Goal: Information Seeking & Learning: Learn about a topic

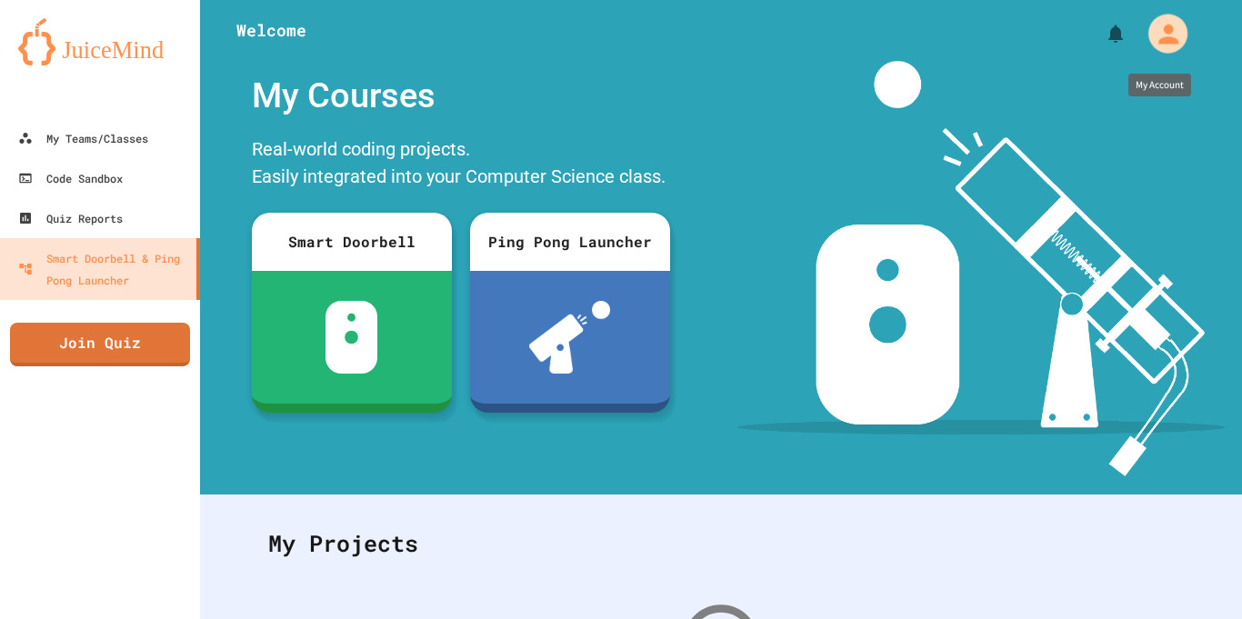
click at [1164, 37] on icon "My Account" at bounding box center [1169, 34] width 20 height 20
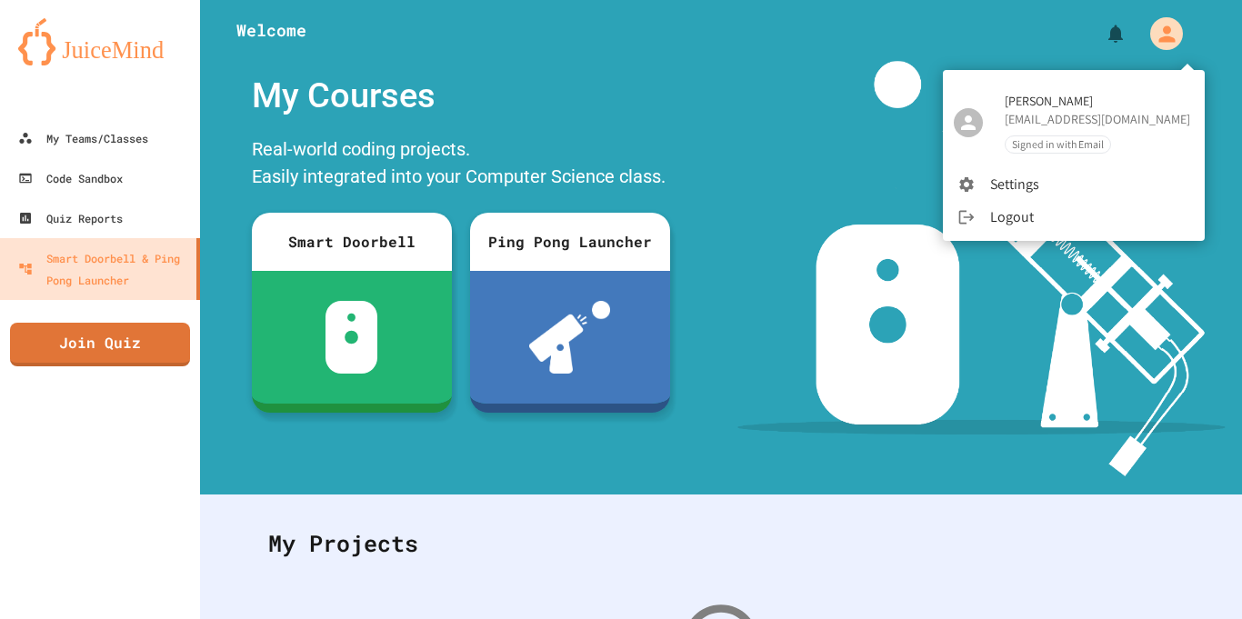
click at [130, 61] on div at bounding box center [621, 309] width 1242 height 619
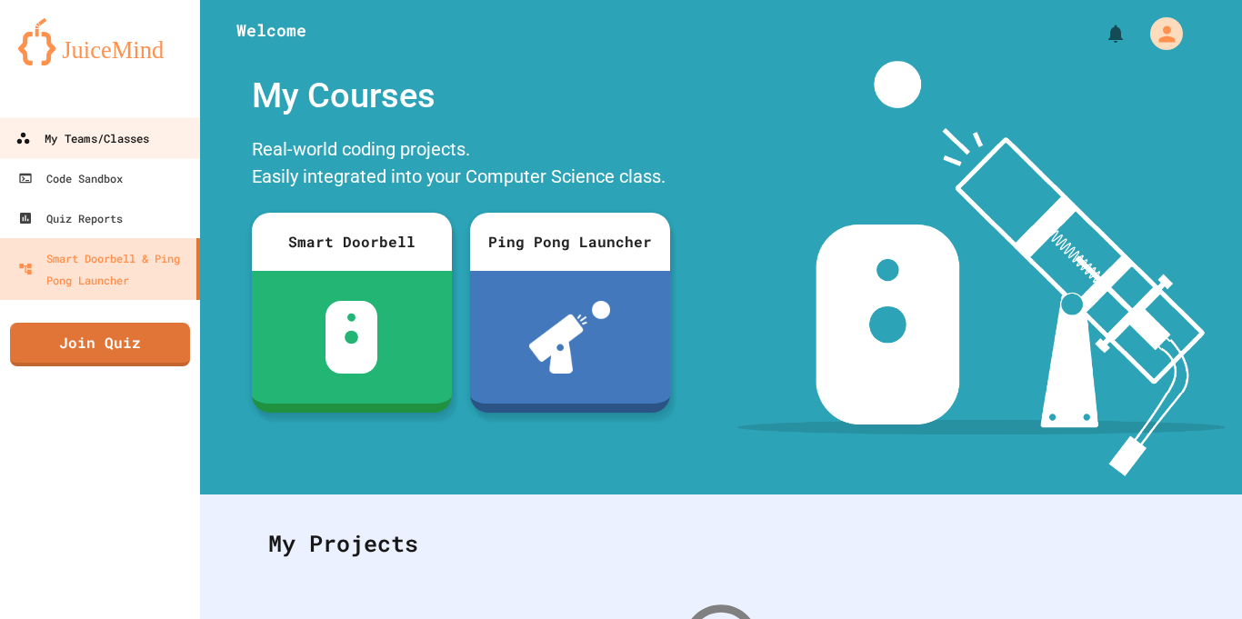
click at [84, 135] on div "My Teams/Classes" at bounding box center [82, 138] width 134 height 23
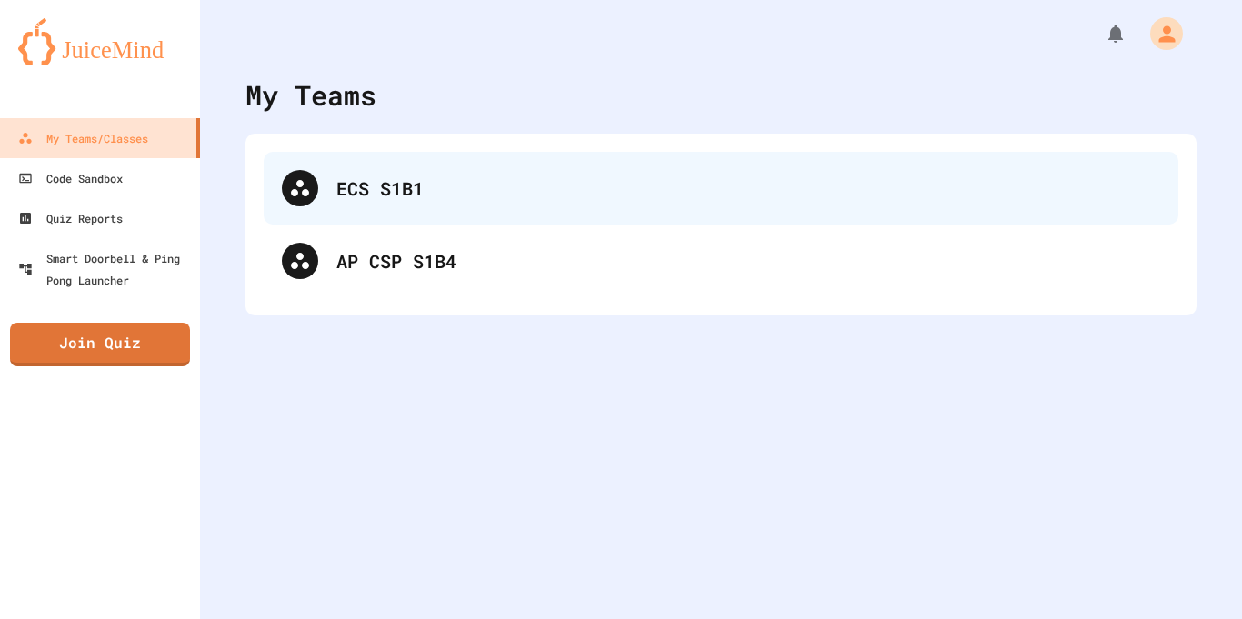
click at [441, 185] on div "ECS S1B1" at bounding box center [748, 188] width 824 height 27
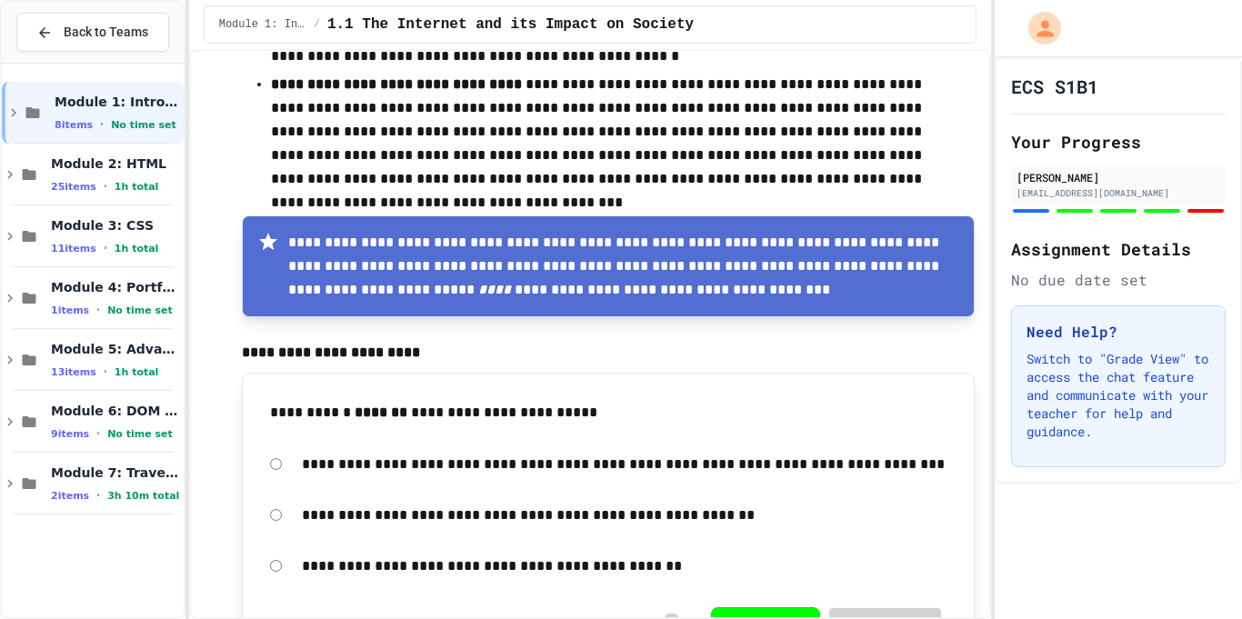
scroll to position [3769, 0]
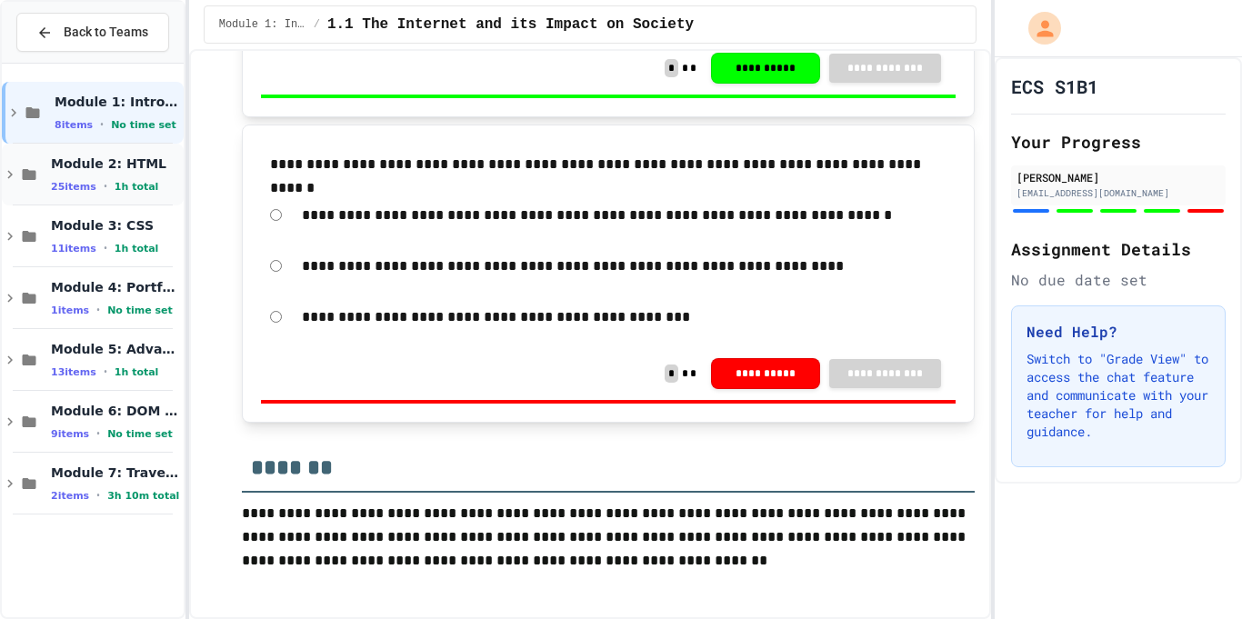
click at [18, 197] on div "Module 2: HTML 25 items • 1h total" at bounding box center [93, 175] width 182 height 62
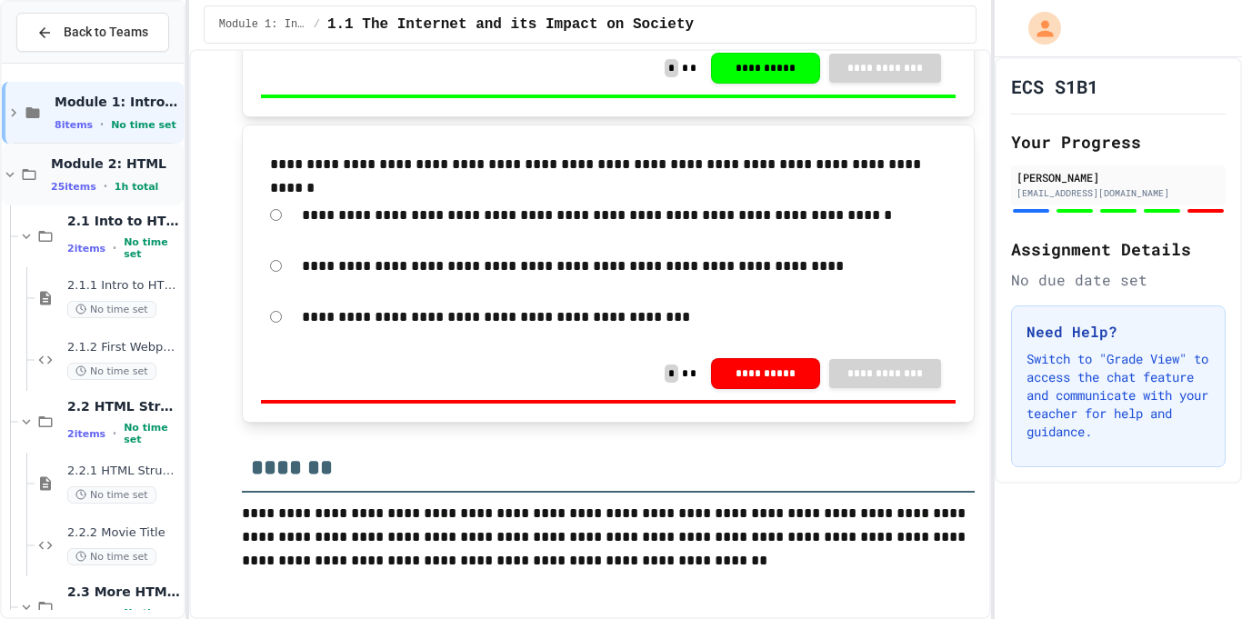
click at [21, 188] on div "Module 2: HTML 25 items • 1h total" at bounding box center [93, 175] width 182 height 62
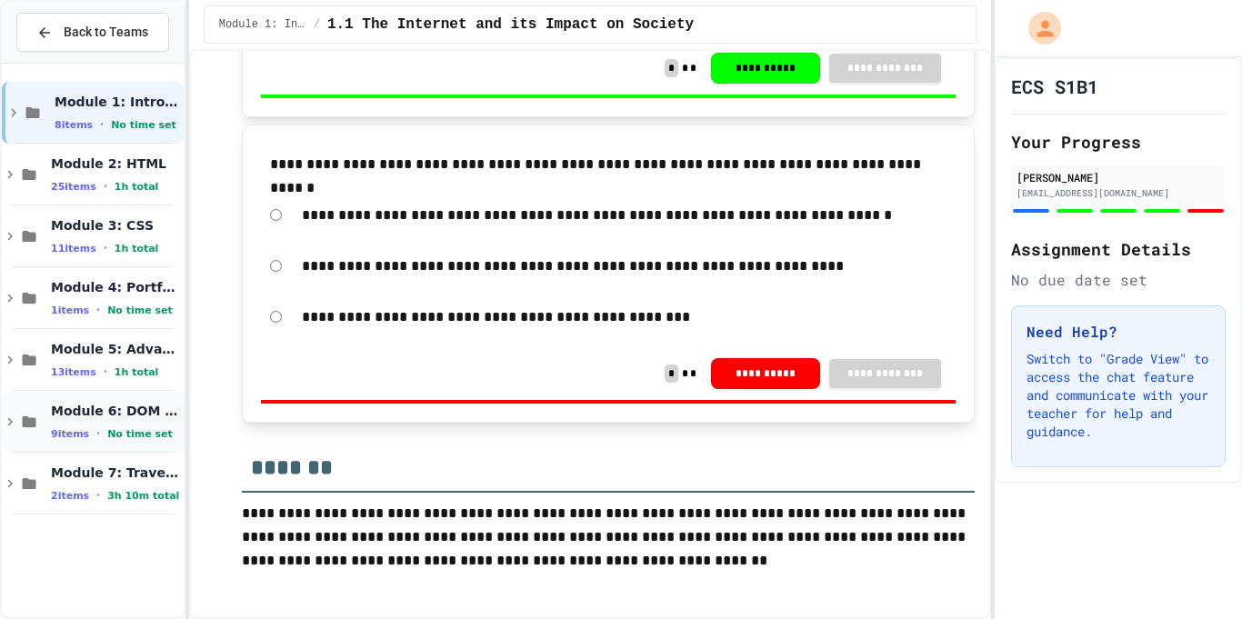
click at [33, 417] on icon at bounding box center [30, 422] width 14 height 11
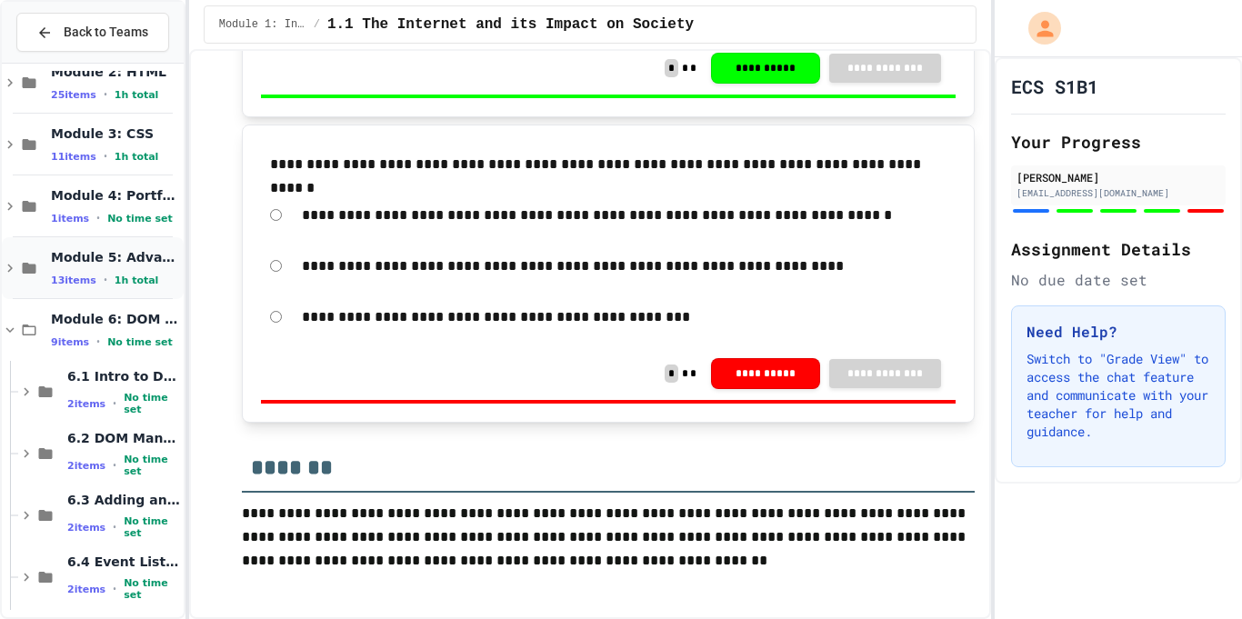
scroll to position [106, 0]
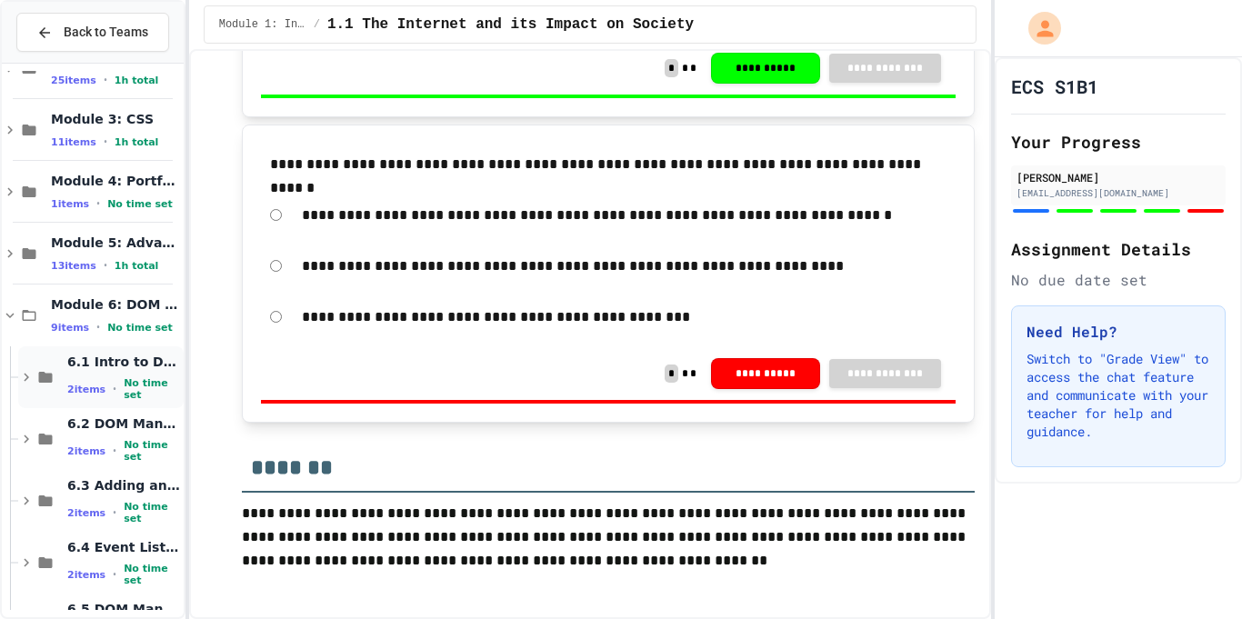
click at [29, 386] on div "6.1 Intro to DOM Manipulation 2 items • No time set" at bounding box center [101, 377] width 166 height 62
click at [42, 364] on div "6.1 Intro to DOM Manipulation 2 items • No time set" at bounding box center [101, 377] width 166 height 62
click at [30, 376] on icon at bounding box center [26, 377] width 16 height 16
click at [136, 376] on div "6.1 Intro to DOM Manipulation 2 items • No time set" at bounding box center [123, 378] width 113 height 48
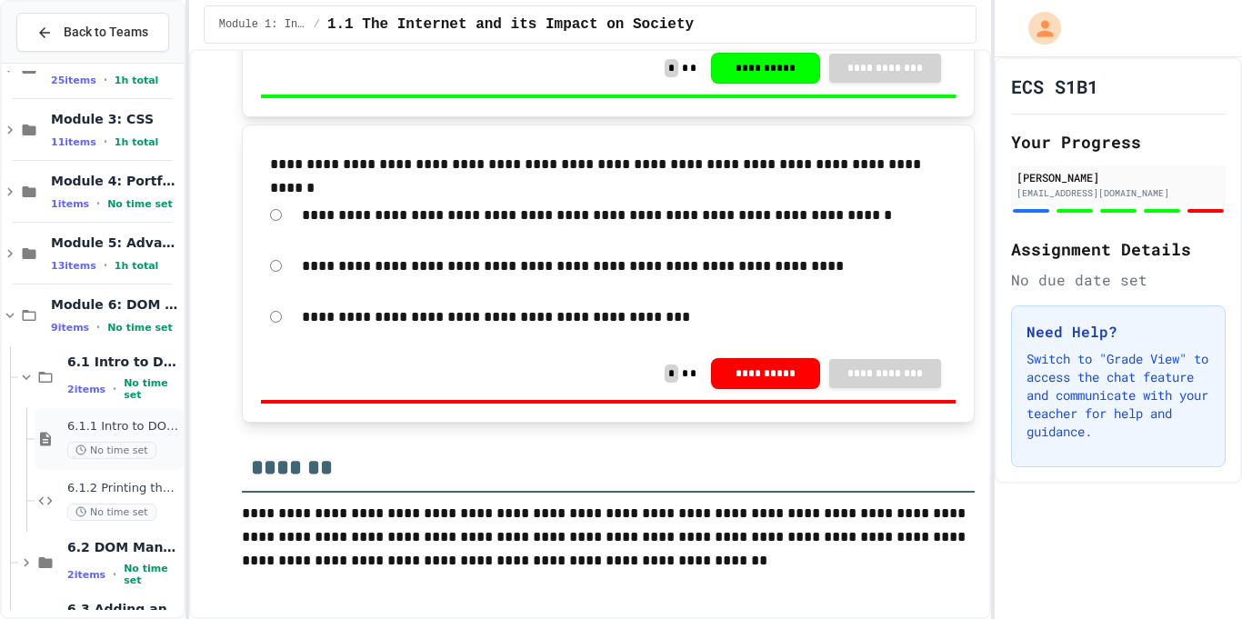
click at [147, 429] on span "6.1.1 Intro to DOM Manipulation" at bounding box center [123, 426] width 113 height 15
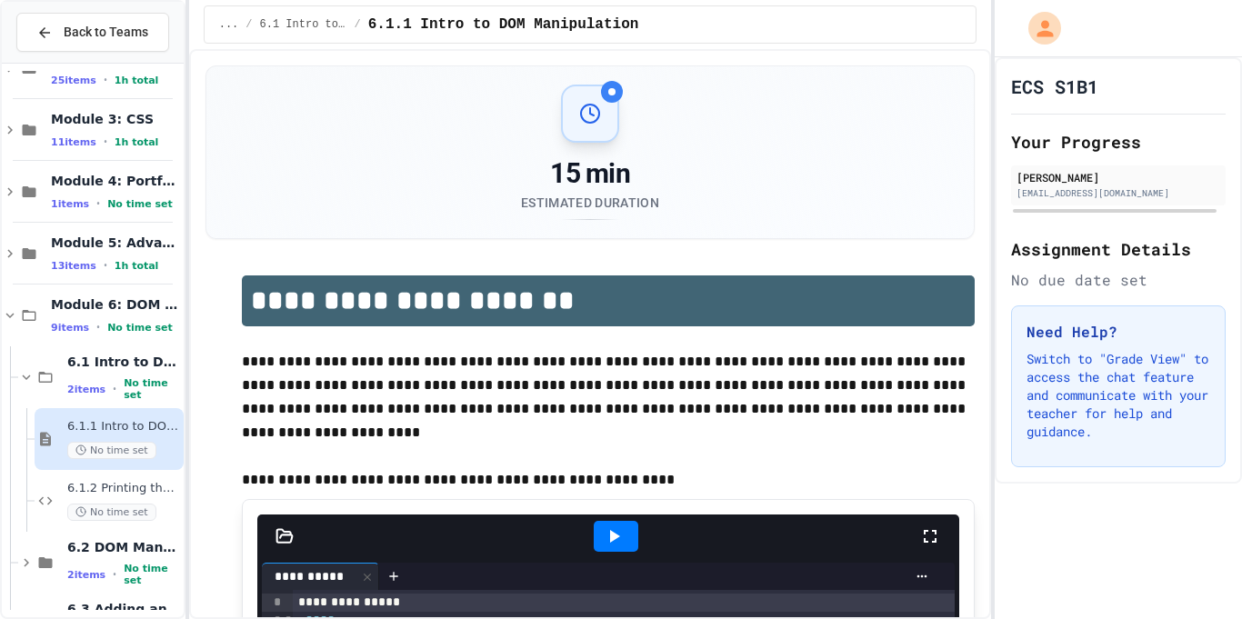
click at [599, 82] on div "15 min Estimated Duration" at bounding box center [590, 152] width 768 height 172
